Goal: Find specific page/section: Find specific page/section

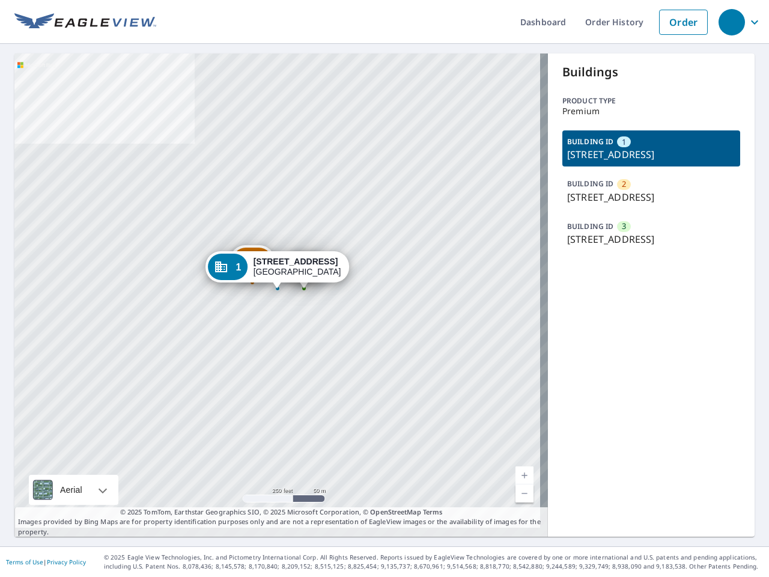
click at [384, 288] on div "2 [STREET_ADDRESS] [GEOGRAPHIC_DATA][STREET_ADDRESS] [GEOGRAPHIC_DATA][STREET_A…" at bounding box center [280, 294] width 533 height 483
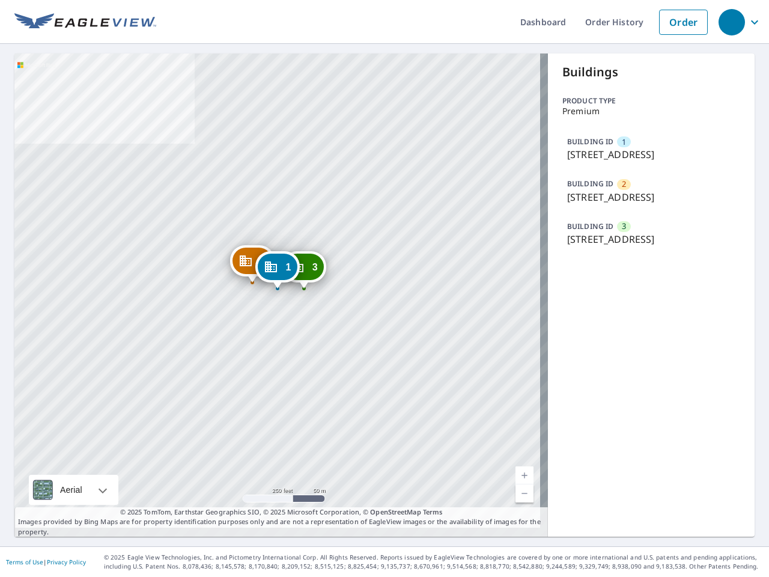
click at [731, 22] on div "button" at bounding box center [731, 22] width 26 height 26
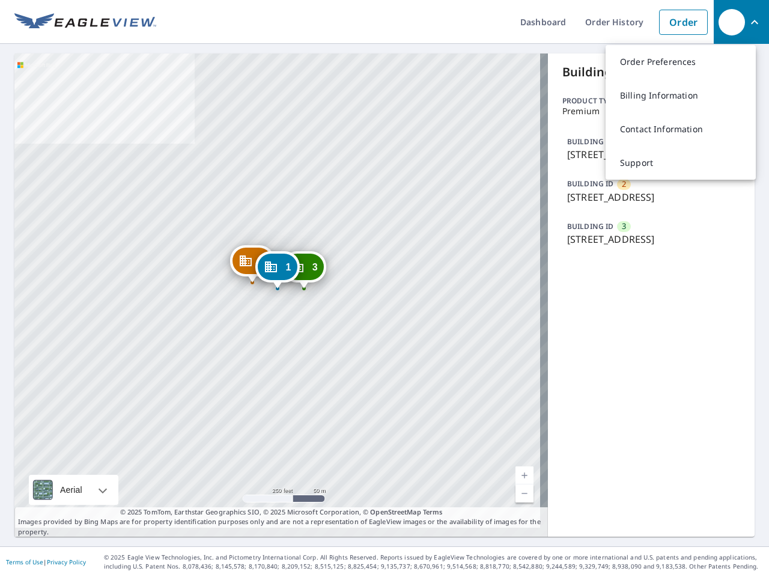
click at [277, 290] on div at bounding box center [277, 288] width 5 height 5
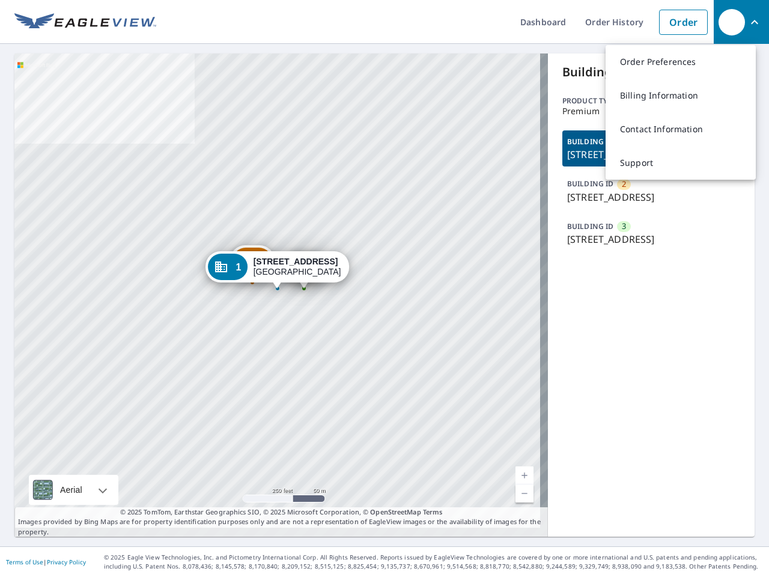
click at [277, 290] on div at bounding box center [277, 288] width 5 height 5
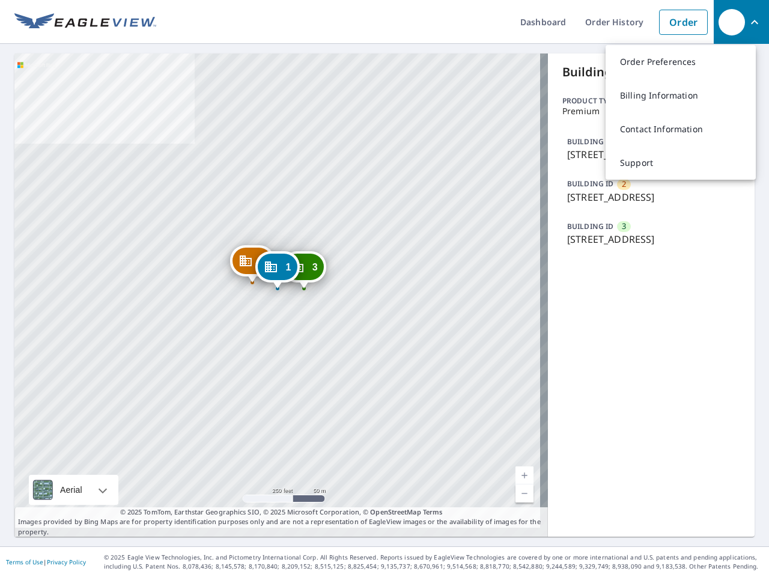
click at [277, 290] on div at bounding box center [277, 288] width 5 height 5
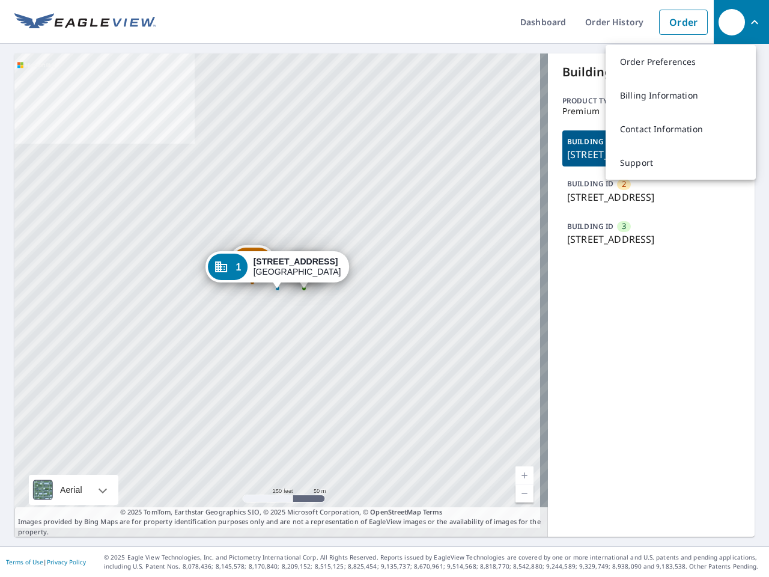
click at [73, 481] on div "Aerial" at bounding box center [70, 490] width 29 height 30
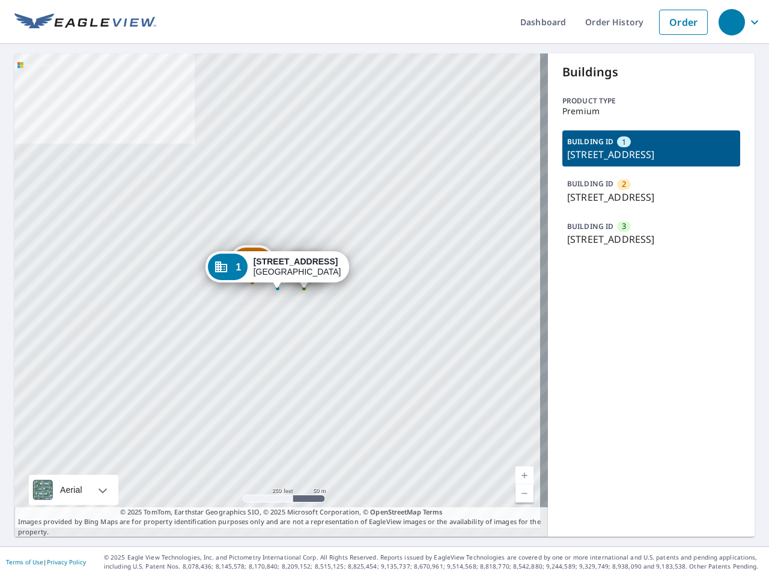
click at [517, 466] on link "Current Level 17, Zoom In" at bounding box center [524, 475] width 18 height 18
click at [517, 484] on link "Current Level 17, Zoom Out" at bounding box center [524, 493] width 18 height 18
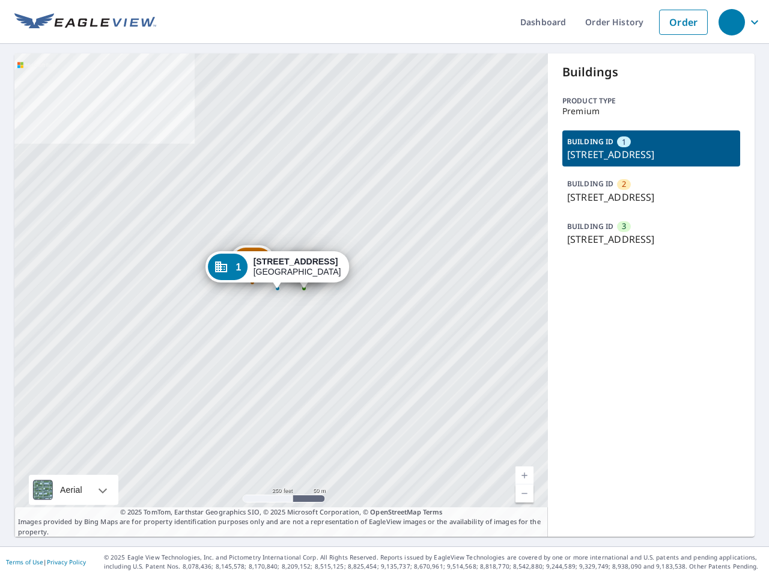
click at [642, 156] on p "[STREET_ADDRESS]" at bounding box center [651, 154] width 168 height 14
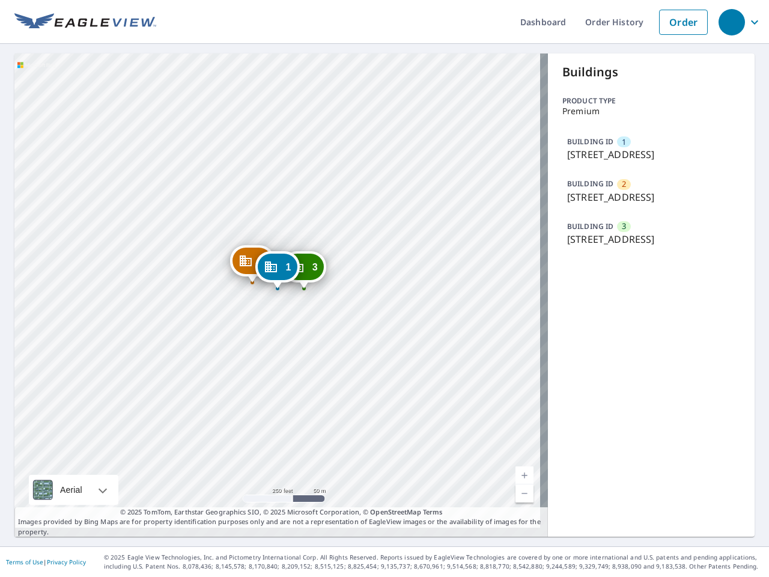
click at [642, 204] on p "[STREET_ADDRESS]" at bounding box center [651, 197] width 168 height 14
